Goal: Task Accomplishment & Management: Complete application form

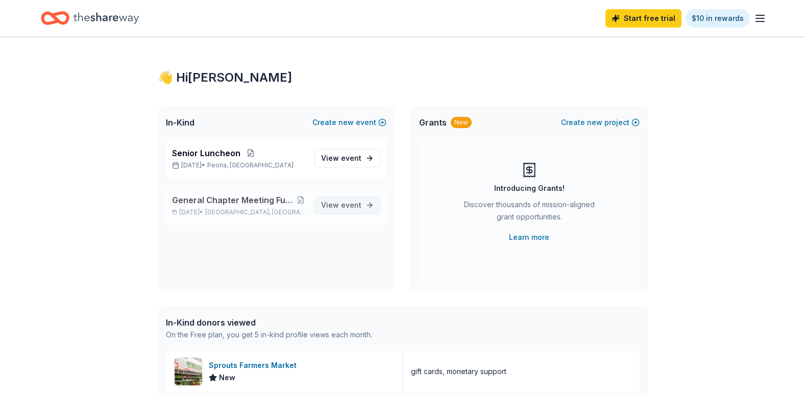
click at [349, 208] on span "event" at bounding box center [351, 205] width 20 height 9
click at [302, 199] on button at bounding box center [300, 200] width 11 height 8
click at [301, 198] on button at bounding box center [300, 200] width 11 height 8
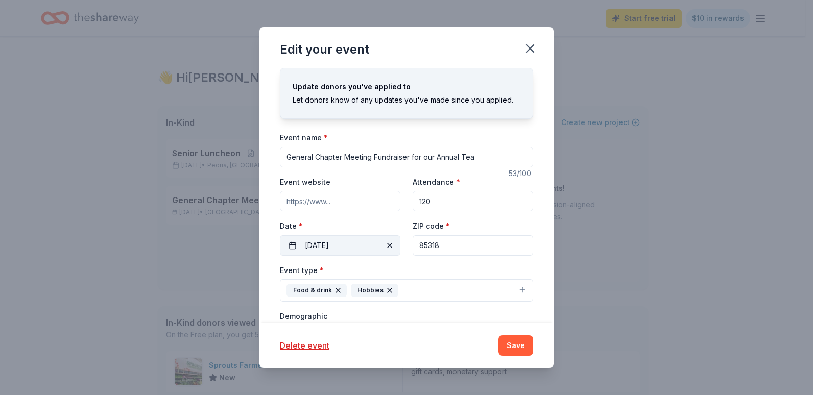
click at [349, 244] on button "08/24/2025" at bounding box center [340, 245] width 120 height 20
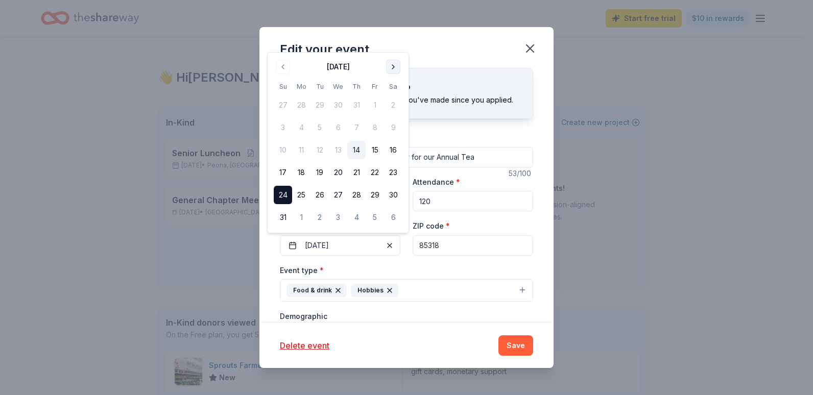
click at [393, 65] on button "Go to next month" at bounding box center [393, 67] width 14 height 14
click at [393, 65] on div "Edit your event" at bounding box center [406, 47] width 294 height 41
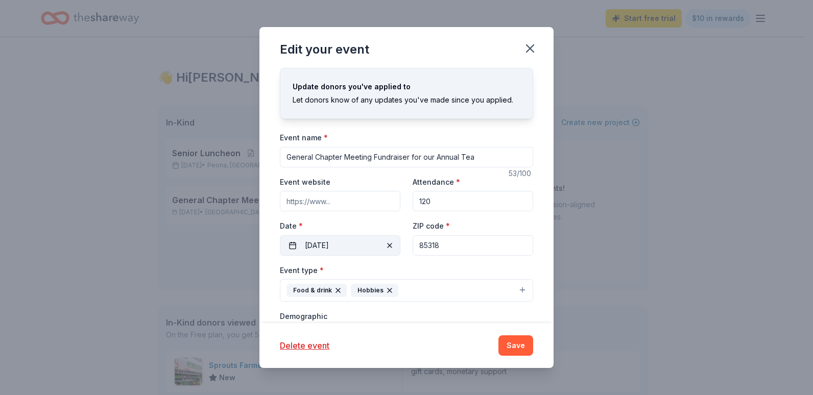
click at [313, 241] on button "08/24/2025" at bounding box center [340, 245] width 120 height 20
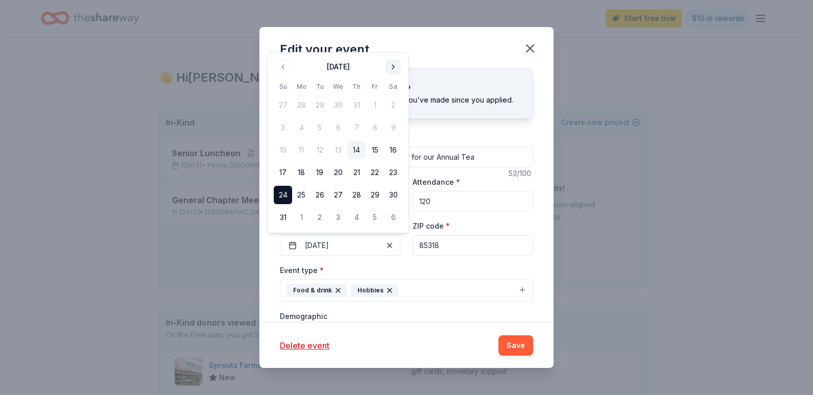
click at [393, 66] on button "Go to next month" at bounding box center [393, 67] width 14 height 14
click at [393, 90] on button "Go to next month" at bounding box center [393, 89] width 14 height 14
click at [395, 89] on button "Go to next month" at bounding box center [393, 89] width 14 height 14
click at [284, 170] on button "16" at bounding box center [283, 172] width 18 height 18
click at [510, 345] on button "Save" at bounding box center [515, 345] width 35 height 20
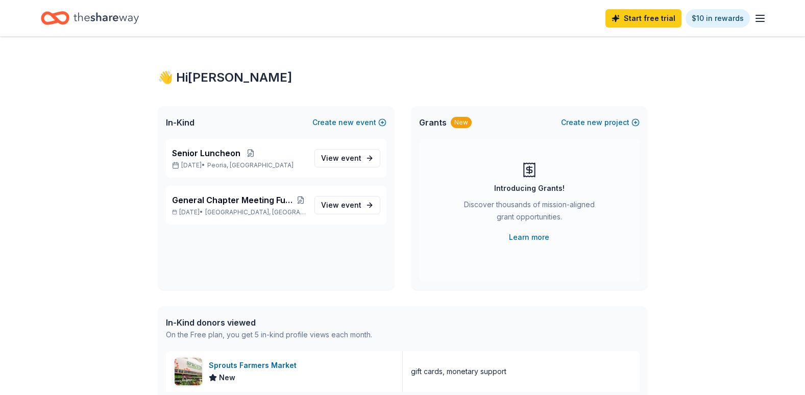
click at [112, 259] on div "👋 Hi Ashley In-Kind Create new event Senior Luncheon May 10, 2026 • Peoria, AZ …" at bounding box center [402, 393] width 805 height 713
click at [348, 205] on span "event" at bounding box center [351, 205] width 20 height 9
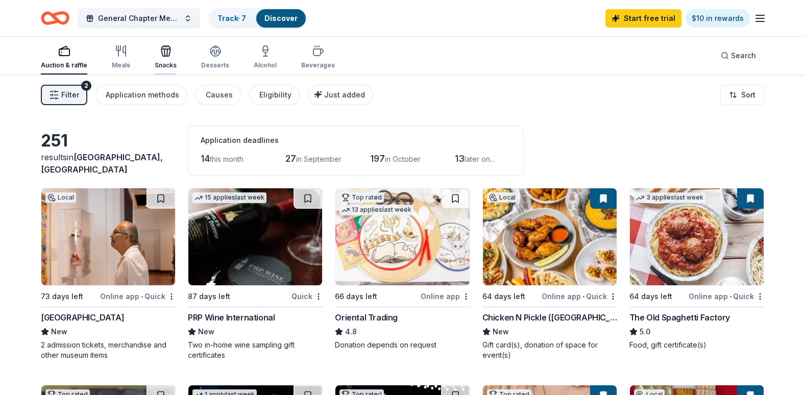
click at [162, 60] on div "Snacks" at bounding box center [166, 57] width 22 height 25
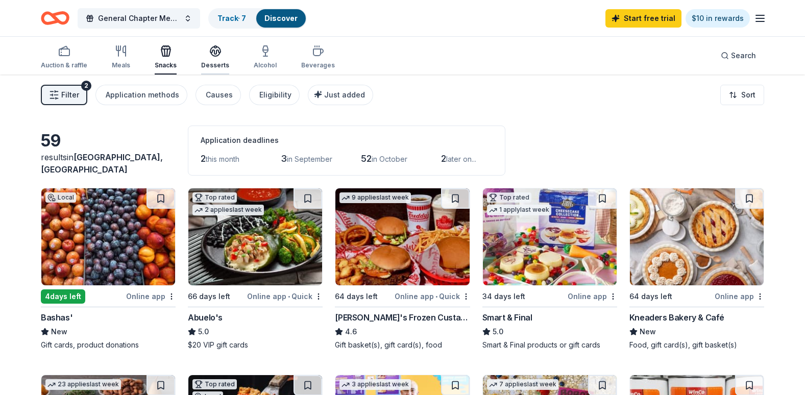
click at [213, 57] on div "Desserts" at bounding box center [215, 57] width 28 height 25
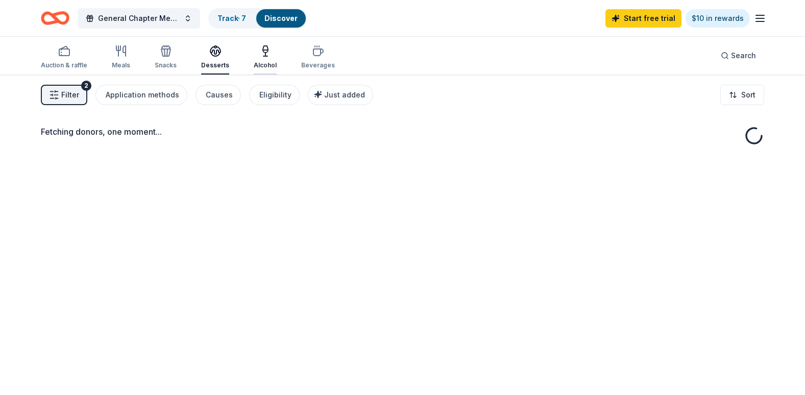
click at [258, 58] on div "Alcohol" at bounding box center [265, 57] width 23 height 25
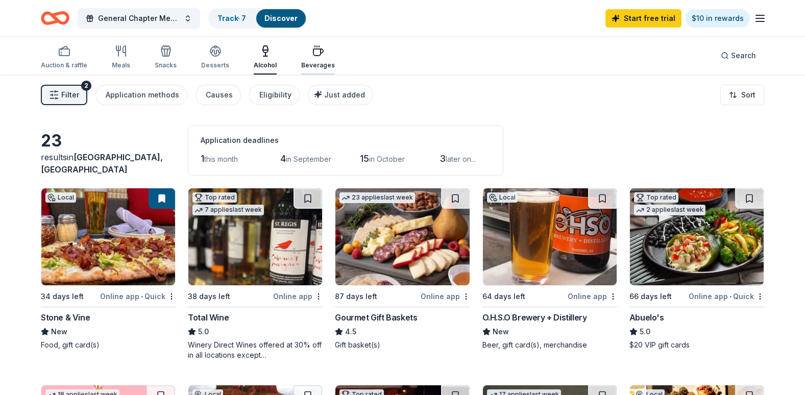
click at [318, 50] on icon "button" at bounding box center [318, 52] width 10 height 7
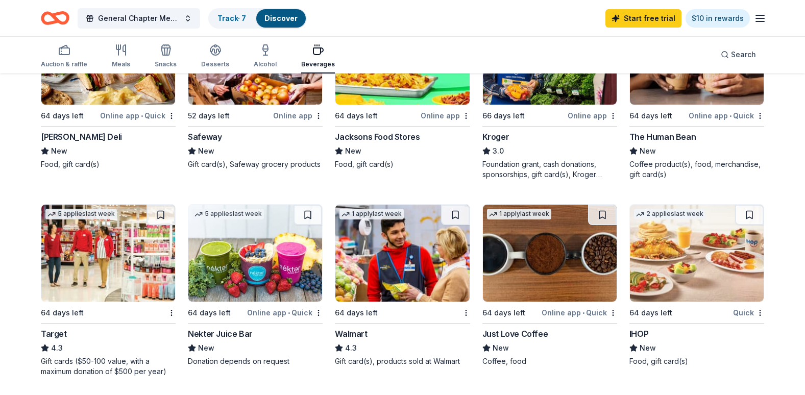
scroll to position [388, 0]
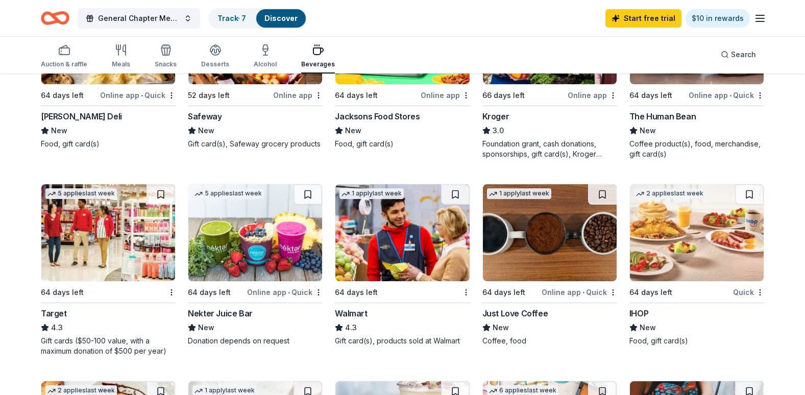
click at [78, 257] on img at bounding box center [108, 232] width 134 height 97
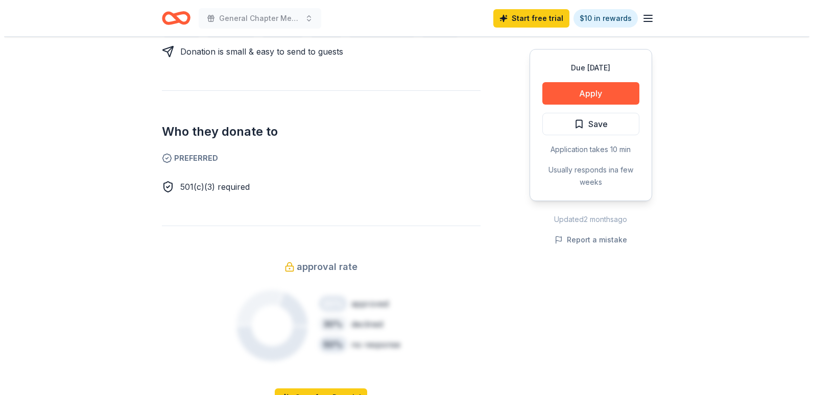
scroll to position [551, 0]
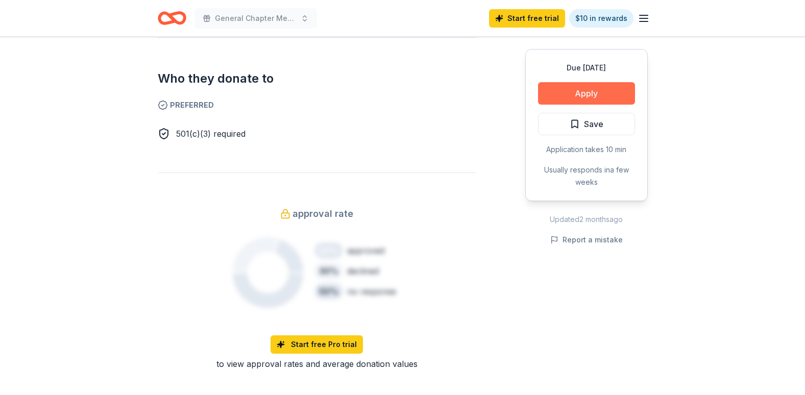
click at [609, 100] on button "Apply" at bounding box center [586, 93] width 97 height 22
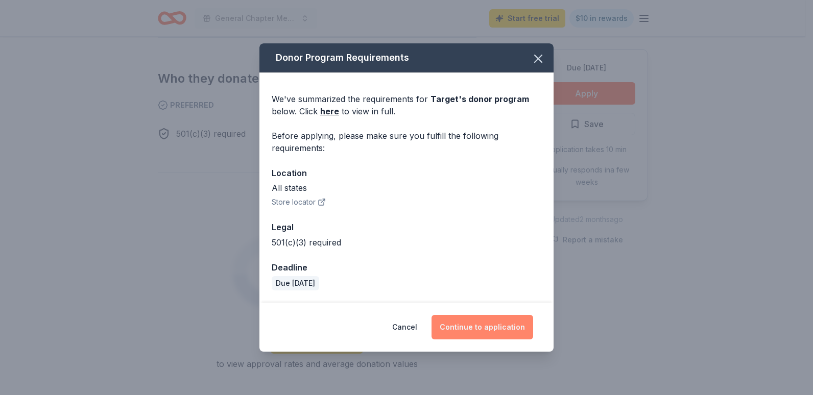
click at [478, 329] on button "Continue to application" at bounding box center [482, 327] width 102 height 25
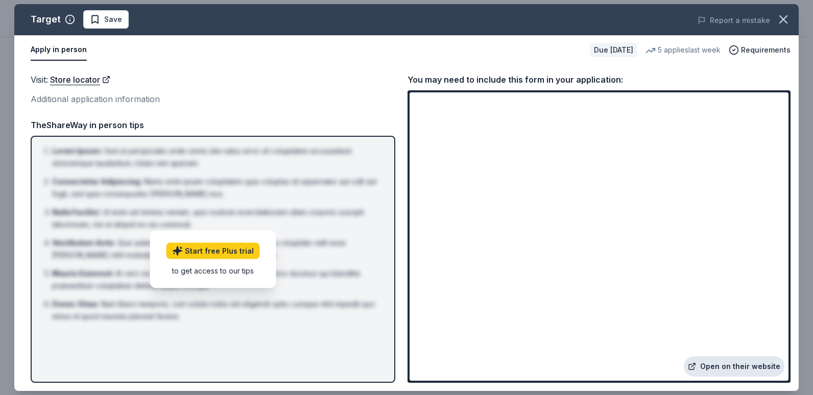
click at [732, 363] on link "Open on their website" at bounding box center [734, 366] width 101 height 20
